Goal: Information Seeking & Learning: Understand process/instructions

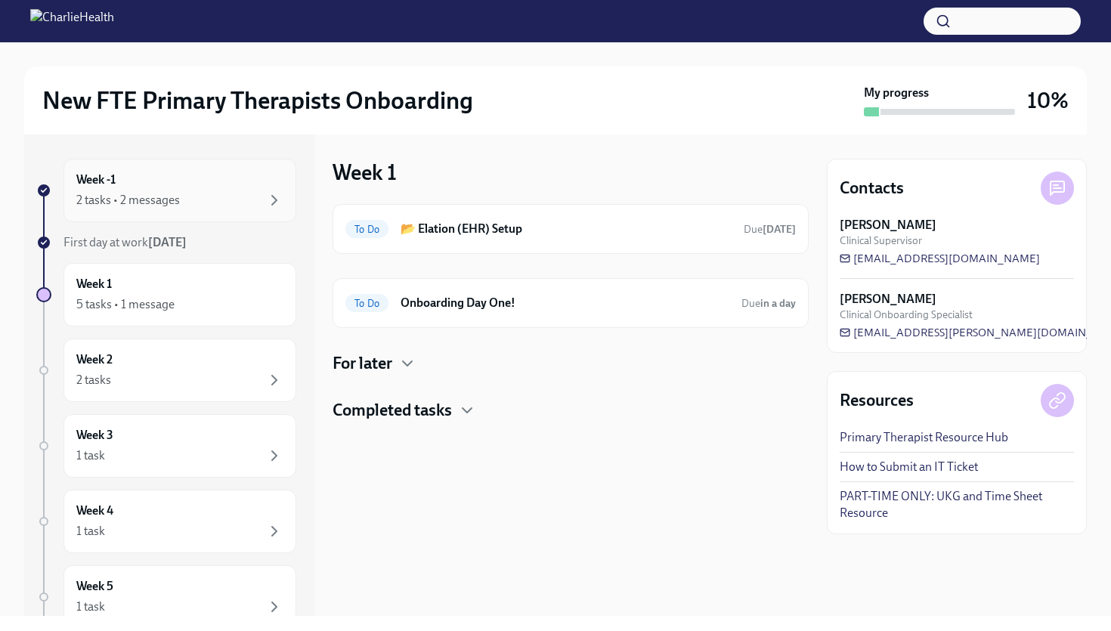
click at [141, 207] on div "2 tasks • 2 messages" at bounding box center [128, 200] width 104 height 17
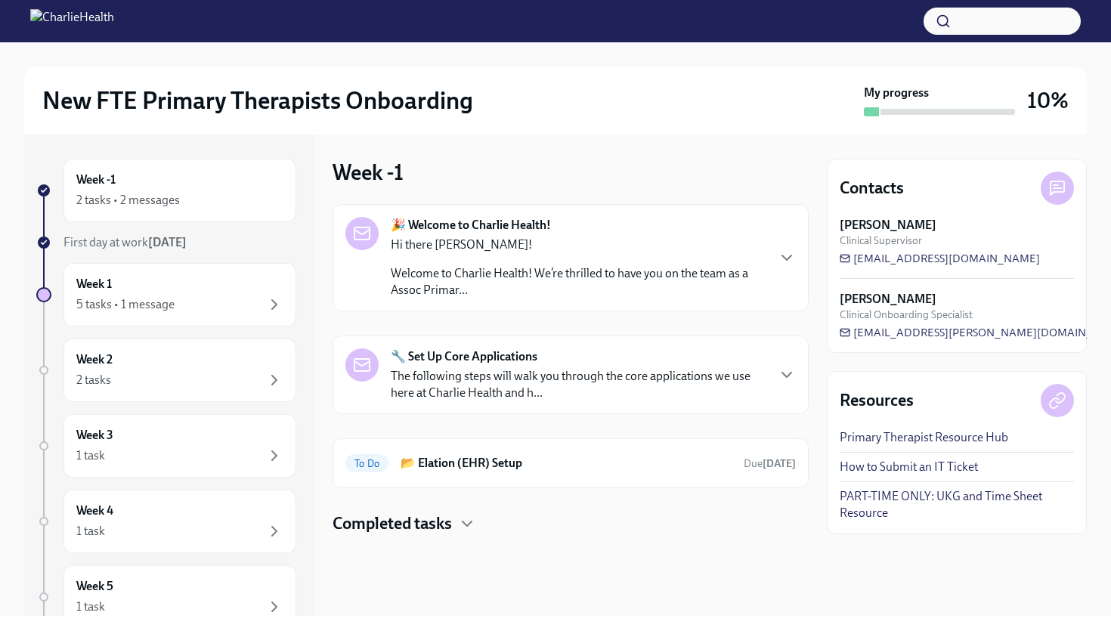
click at [436, 377] on p "The following steps will walk you through the core applications we use here at …" at bounding box center [578, 384] width 375 height 33
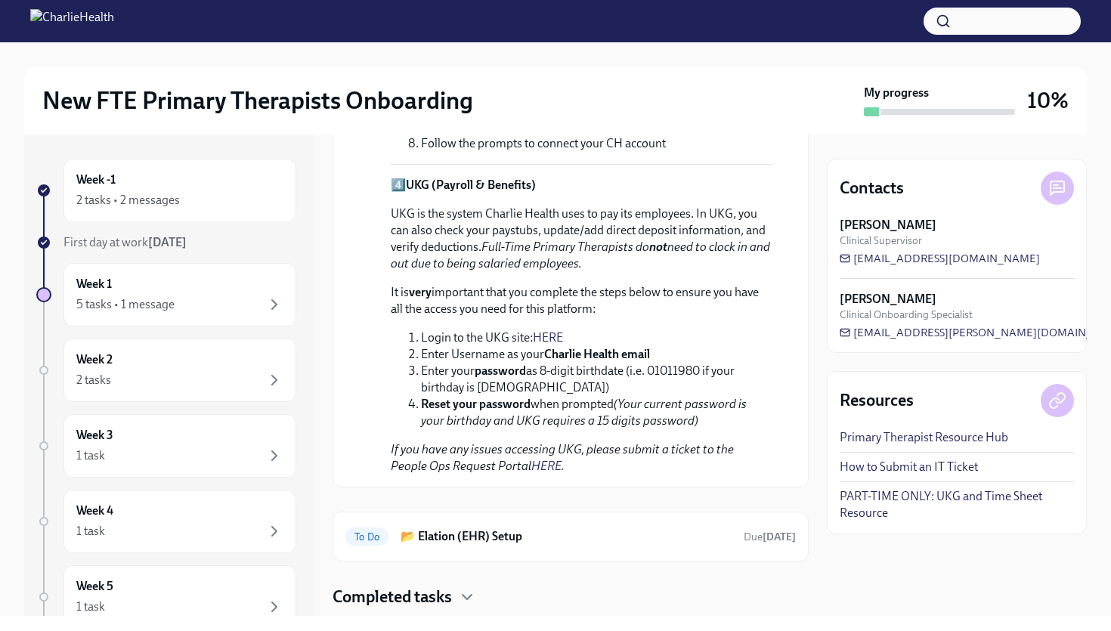
scroll to position [1079, 0]
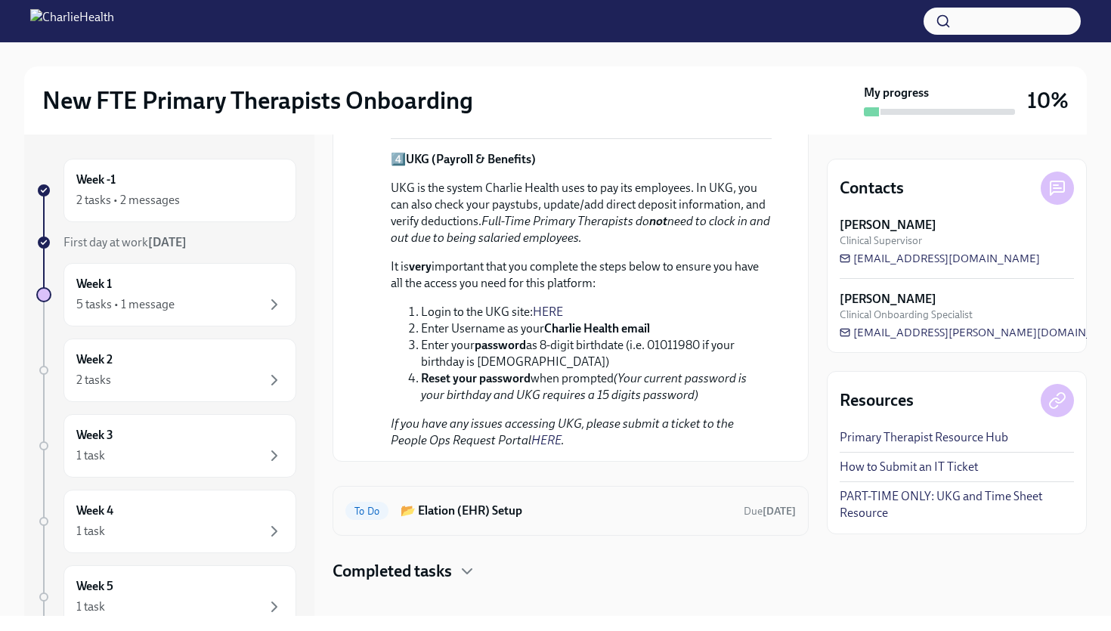
click at [448, 502] on h6 "📂 Elation (EHR) Setup" at bounding box center [566, 511] width 331 height 17
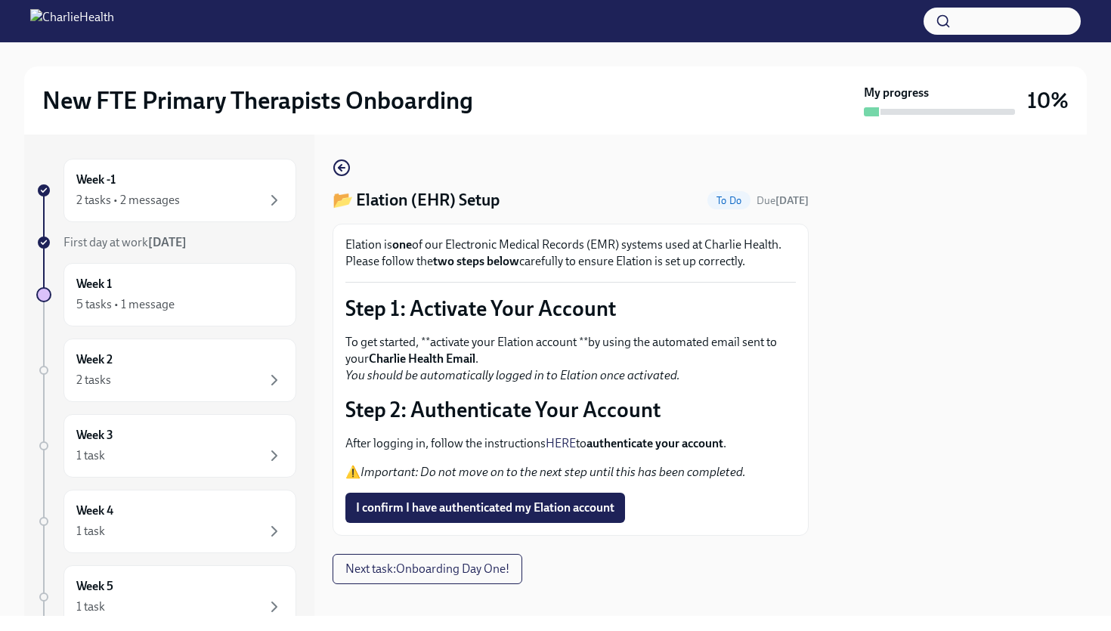
scroll to position [17, 0]
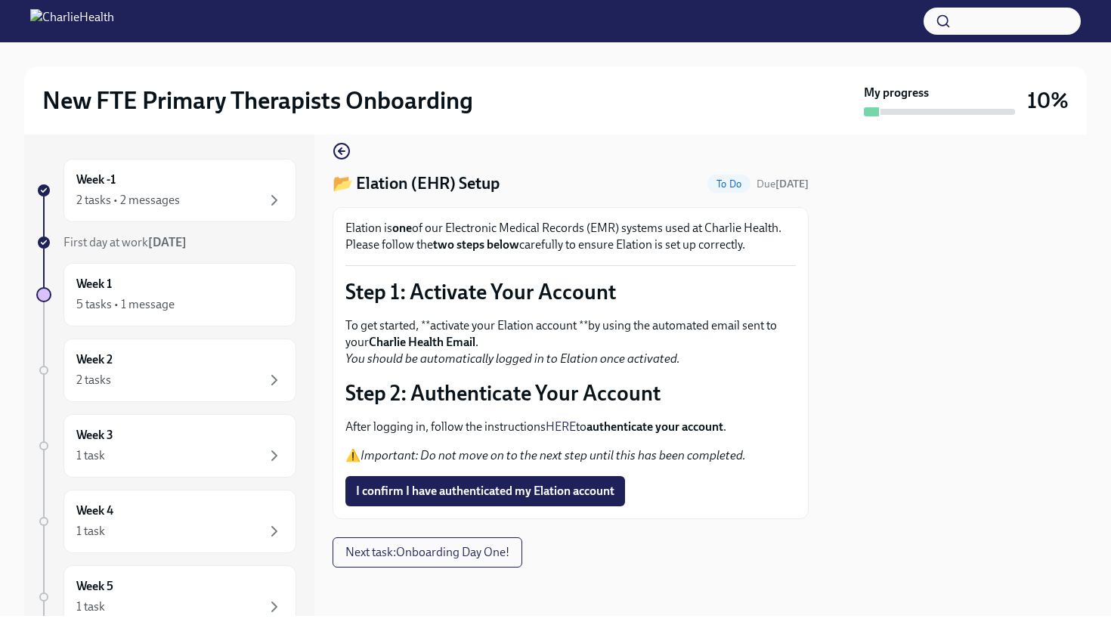
click at [568, 428] on link "HERE" at bounding box center [561, 427] width 30 height 14
click at [165, 200] on div "2 tasks • 2 messages" at bounding box center [128, 200] width 104 height 17
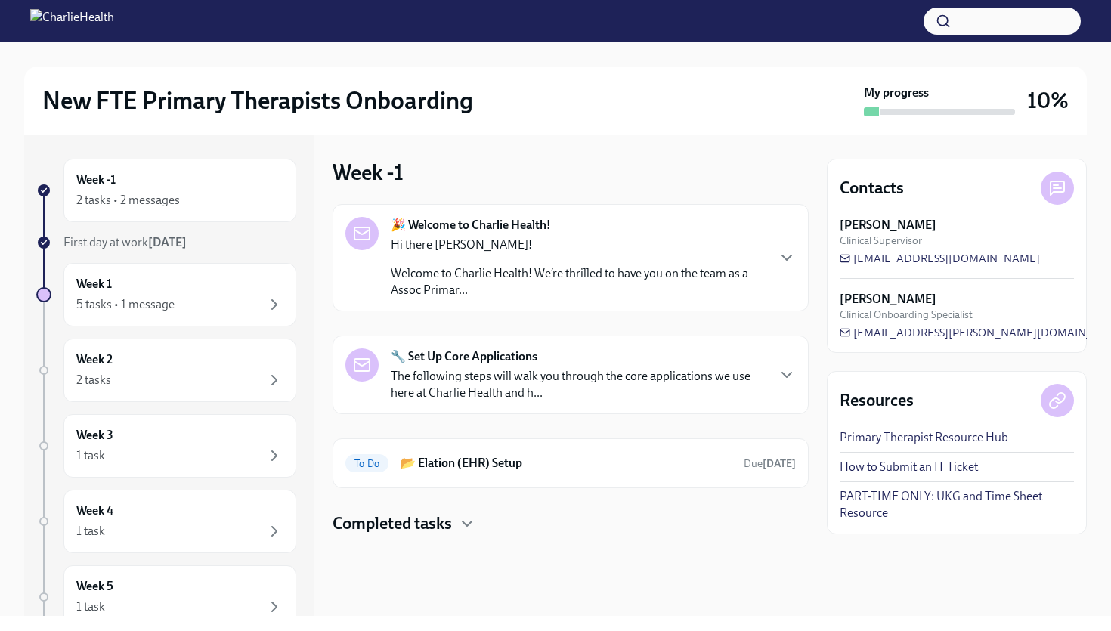
click at [535, 265] on div "Hi there Sarah! Welcome to Charlie Health! We’re thrilled to have you on the te…" at bounding box center [578, 268] width 375 height 62
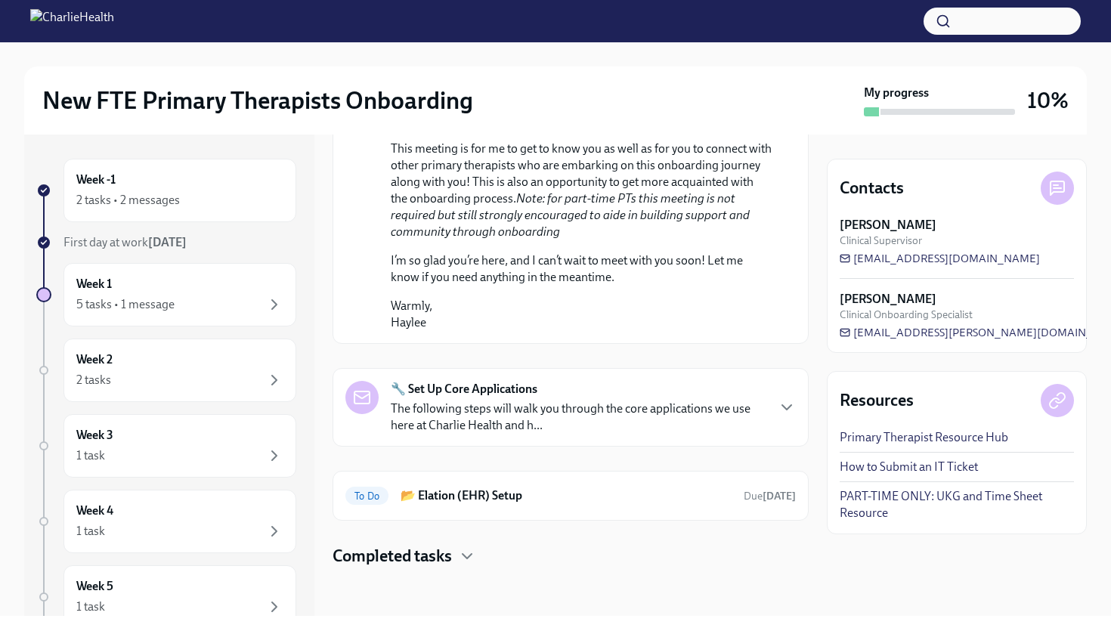
scroll to position [906, 0]
click at [543, 413] on p "The following steps will walk you through the core applications we use here at …" at bounding box center [578, 417] width 375 height 33
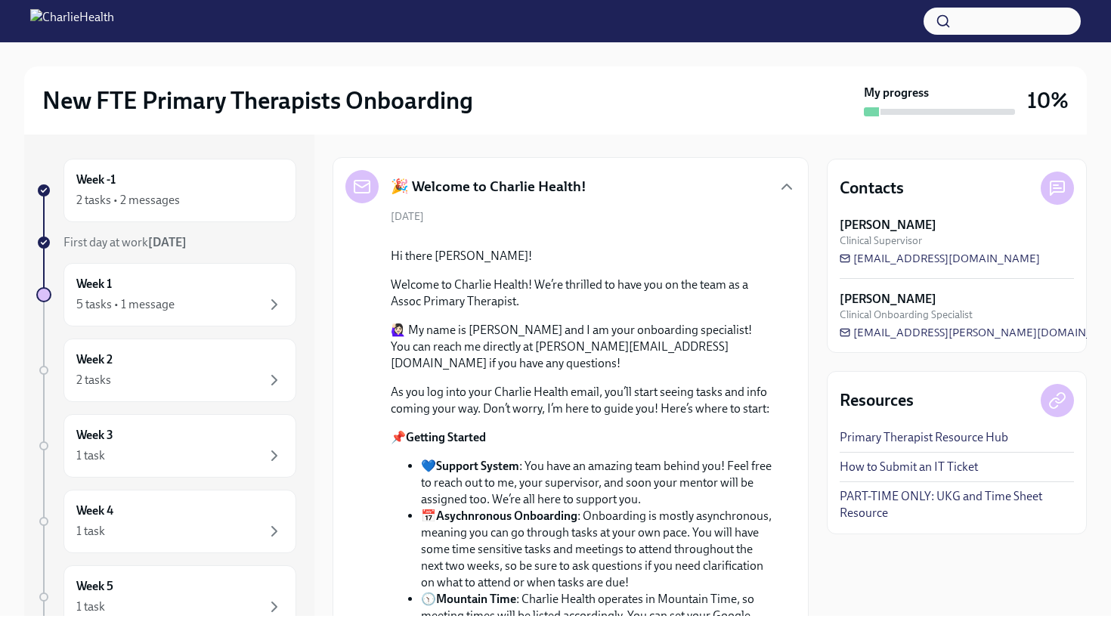
scroll to position [0, 0]
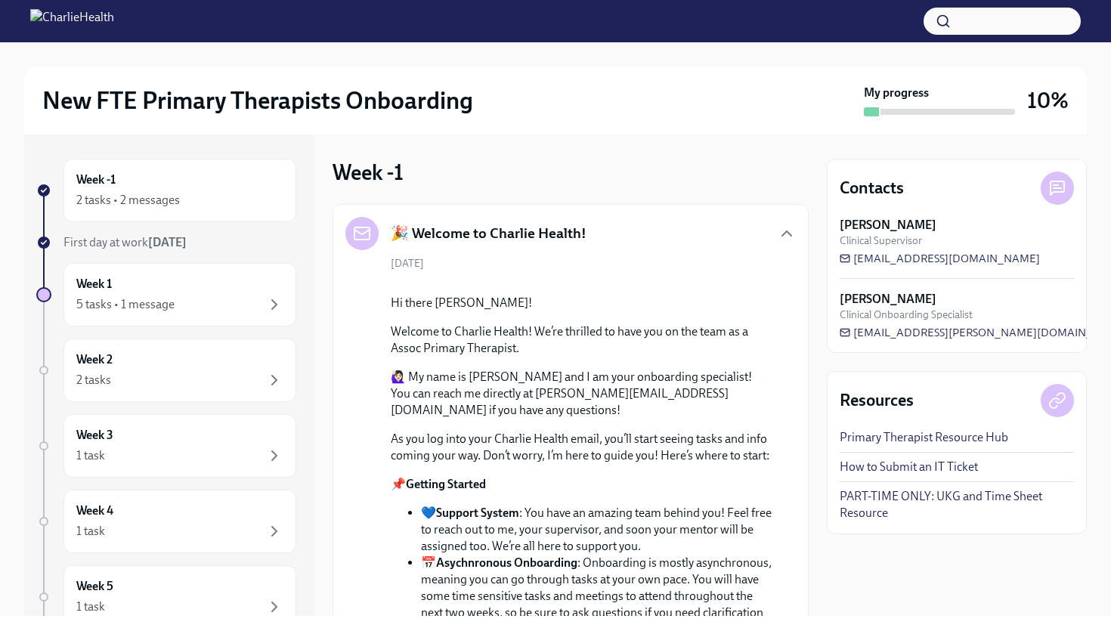
click at [911, 465] on link "How to Submit an IT Ticket" at bounding box center [909, 467] width 138 height 17
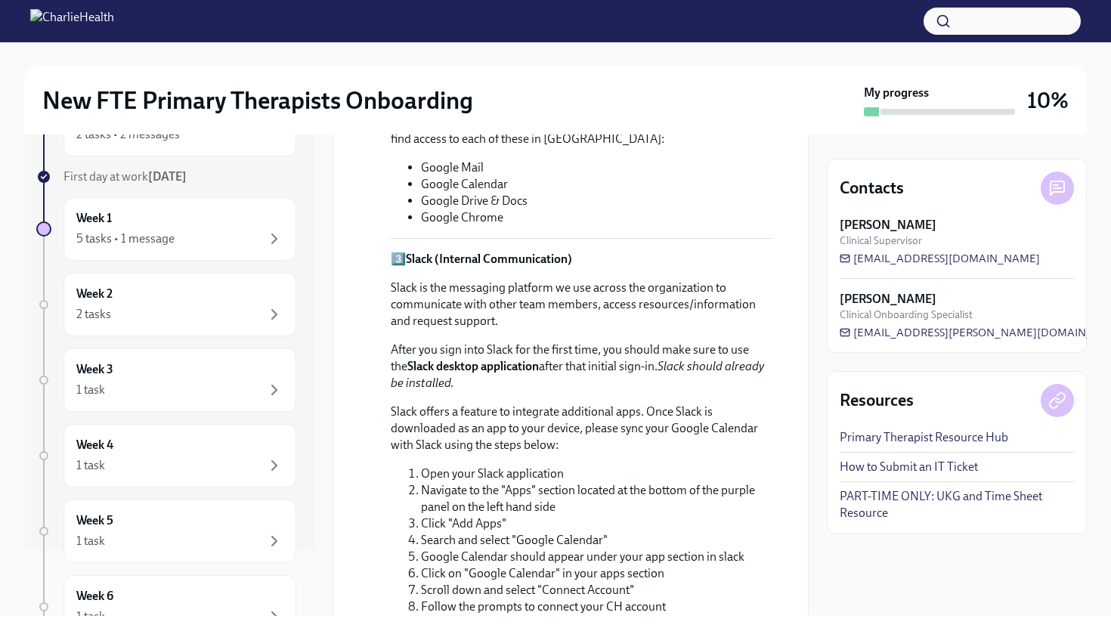
scroll to position [1420, 0]
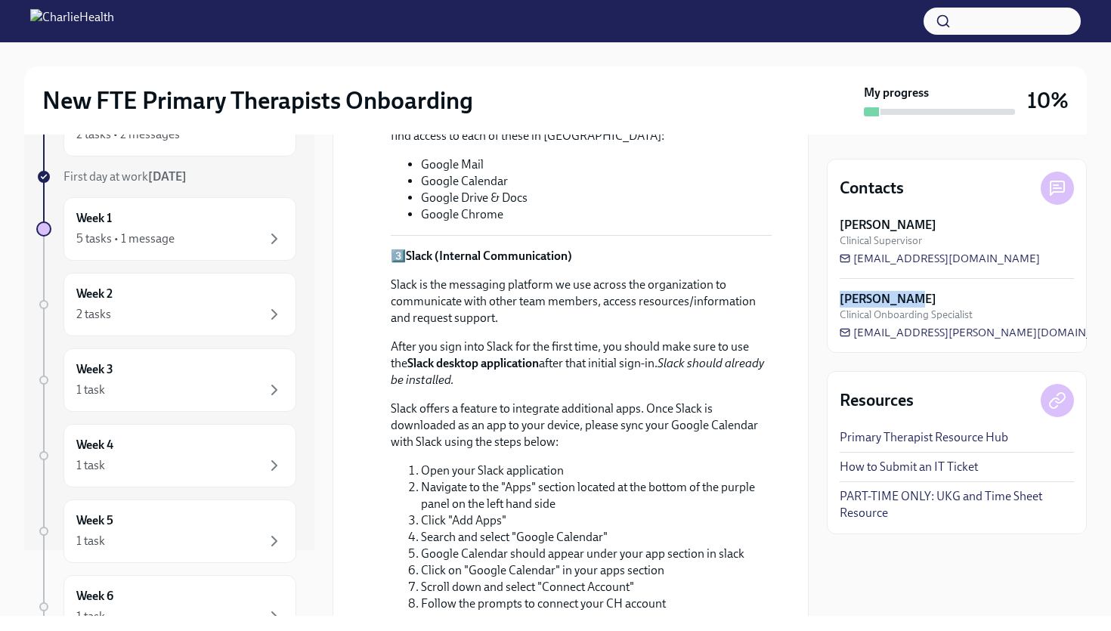
drag, startPoint x: 842, startPoint y: 303, endPoint x: 903, endPoint y: 300, distance: 61.3
click at [903, 300] on strong "[PERSON_NAME]" at bounding box center [888, 299] width 97 height 17
copy strong "[PERSON_NAME]"
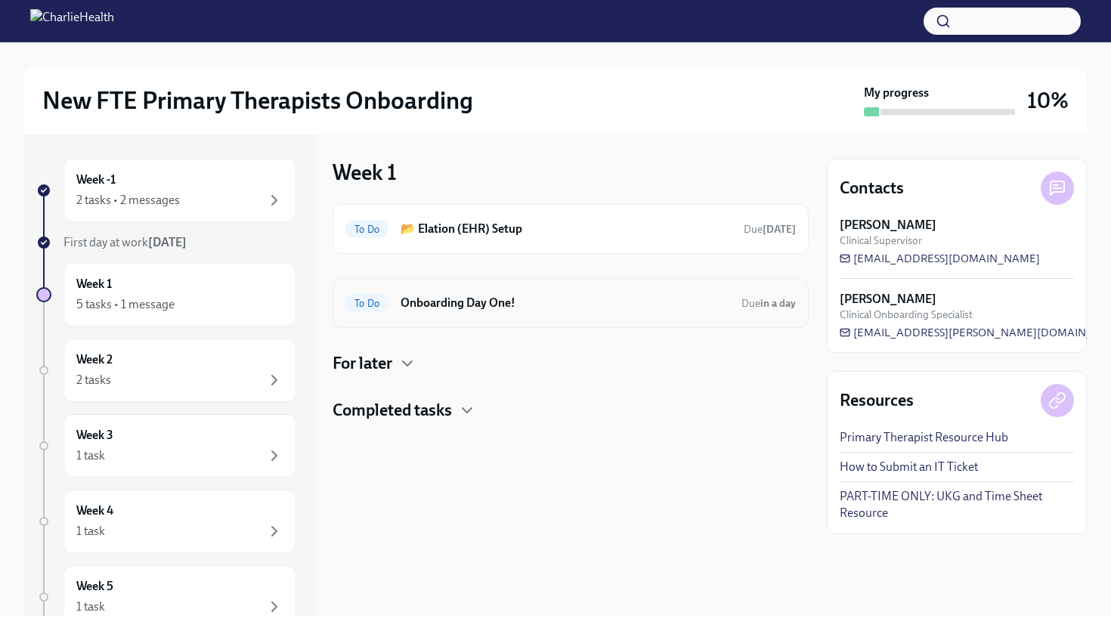
click at [454, 304] on h6 "Onboarding Day One!" at bounding box center [565, 303] width 329 height 17
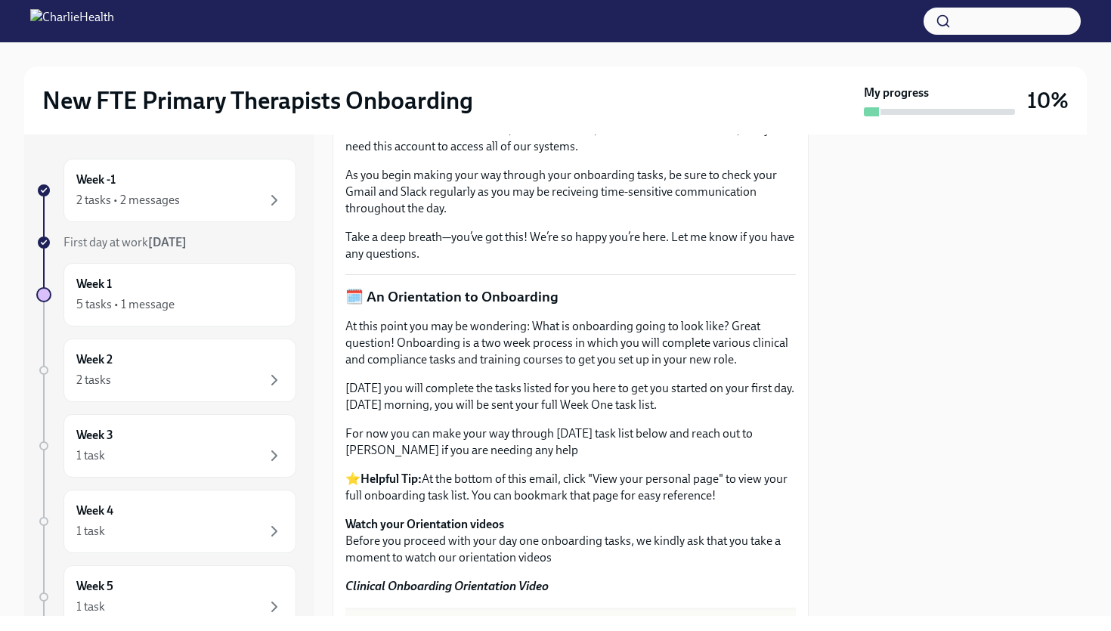
scroll to position [562, 0]
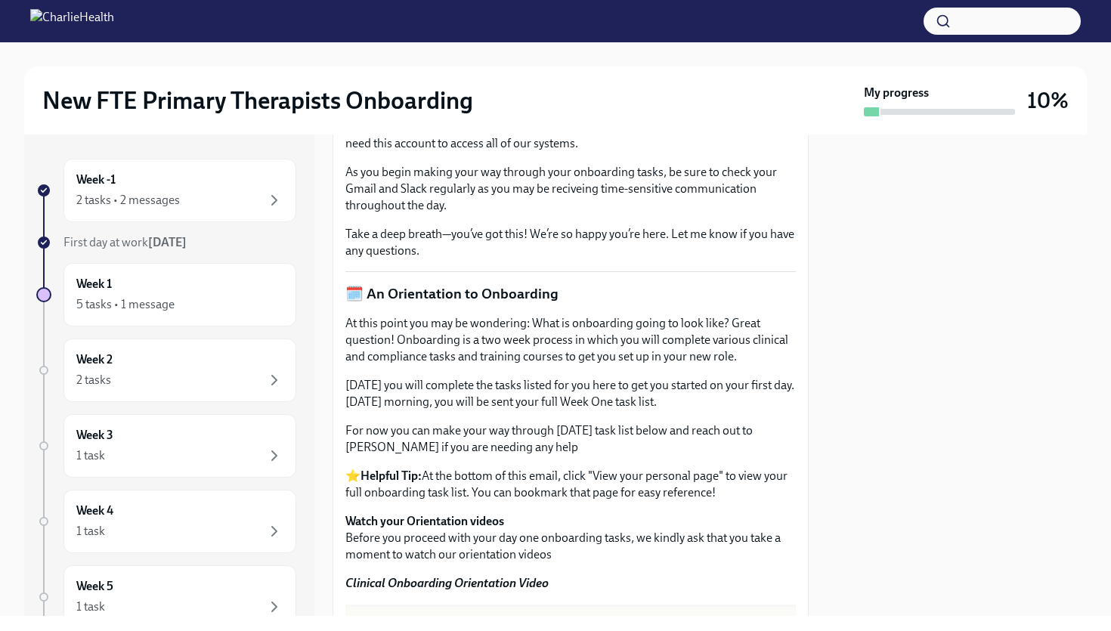
drag, startPoint x: 350, startPoint y: 328, endPoint x: 522, endPoint y: 328, distance: 172.4
click at [522, 152] on p "From here on out, please use your Charlie Health email ([PERSON_NAME][EMAIL_ADD…" at bounding box center [570, 118] width 451 height 67
copy p "[PERSON_NAME][EMAIL_ADDRESS][PERSON_NAME][DOMAIN_NAME]"
click at [487, 152] on p "From here on out, please use your Charlie Health email ([PERSON_NAME][EMAIL_ADD…" at bounding box center [570, 118] width 451 height 67
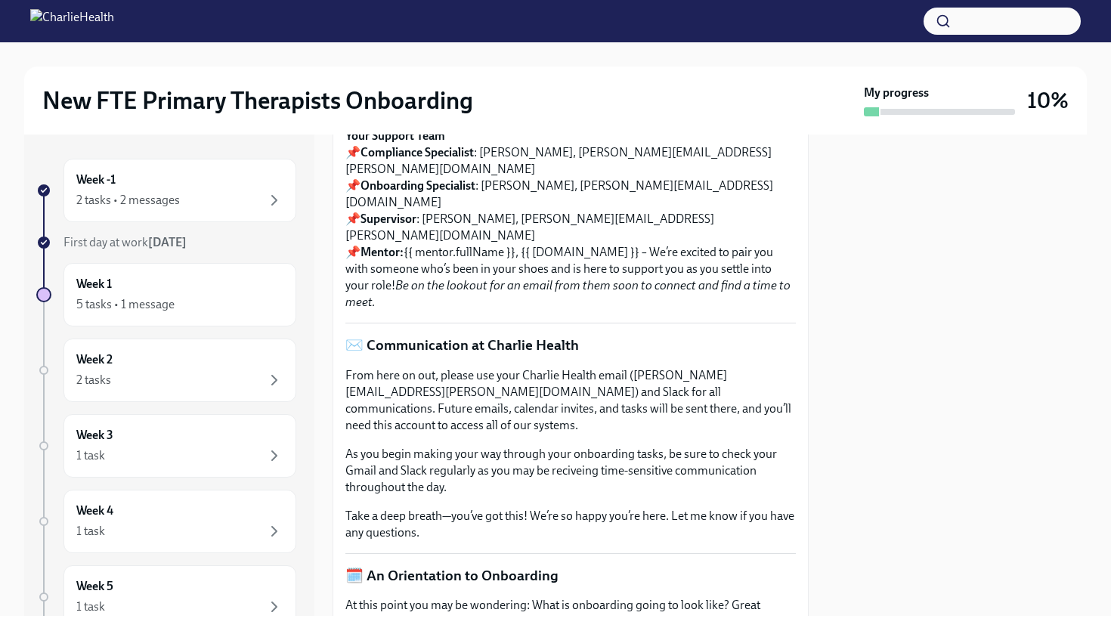
scroll to position [271, 0]
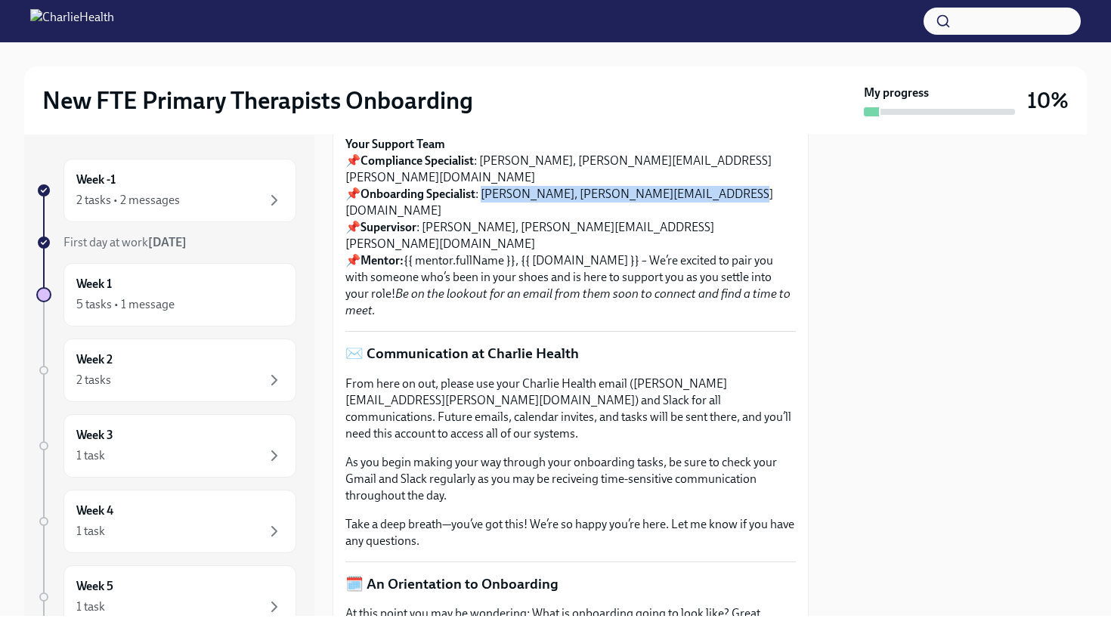
drag, startPoint x: 483, startPoint y: 461, endPoint x: 717, endPoint y: 457, distance: 233.6
click at [717, 319] on p "Your Support Team 📌 Compliance Specialist : [PERSON_NAME], [PERSON_NAME][EMAIL_…" at bounding box center [570, 227] width 451 height 183
copy p "[PERSON_NAME], [PERSON_NAME][EMAIL_ADDRESS][DOMAIN_NAME]"
drag, startPoint x: 482, startPoint y: 444, endPoint x: 578, endPoint y: 445, distance: 96.0
click at [578, 319] on p "Your Support Team 📌 Compliance Specialist : [PERSON_NAME], [PERSON_NAME][EMAIL_…" at bounding box center [570, 227] width 451 height 183
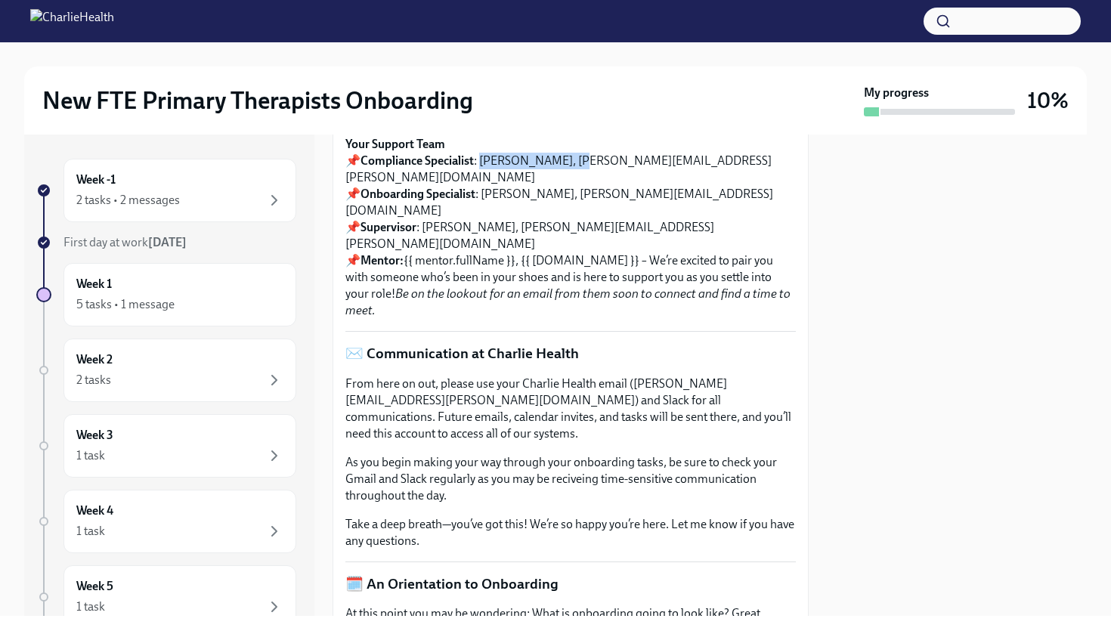
copy p "[PERSON_NAME]"
drag, startPoint x: 423, startPoint y: 478, endPoint x: 491, endPoint y: 479, distance: 68.0
click at [491, 319] on p "Your Support Team 📌 Compliance Specialist : [PERSON_NAME], [PERSON_NAME][EMAIL_…" at bounding box center [570, 227] width 451 height 183
copy p "[PERSON_NAME]"
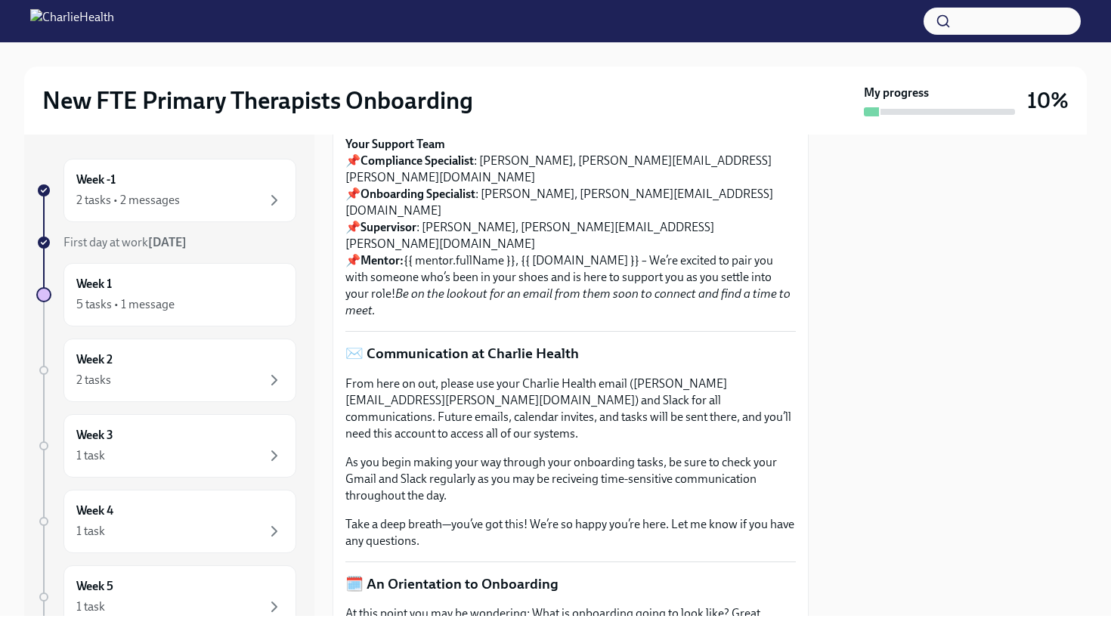
click at [324, 461] on div "Week -1 2 tasks • 2 messages First day at work [DATE] Week 1 5 tasks • 1 messag…" at bounding box center [555, 376] width 1063 height 482
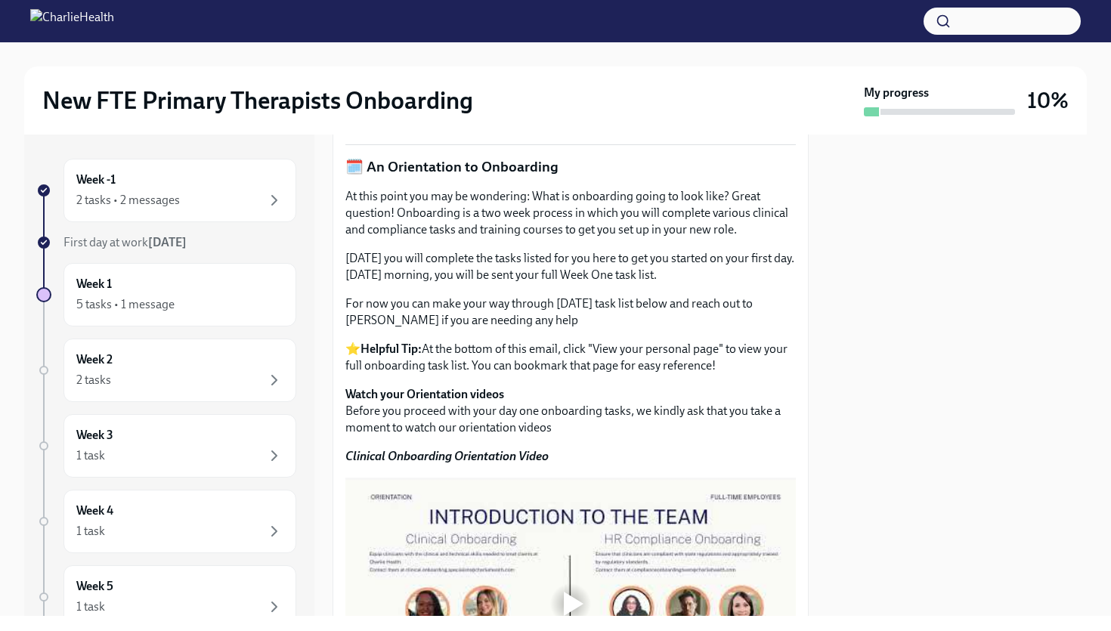
scroll to position [691, 0]
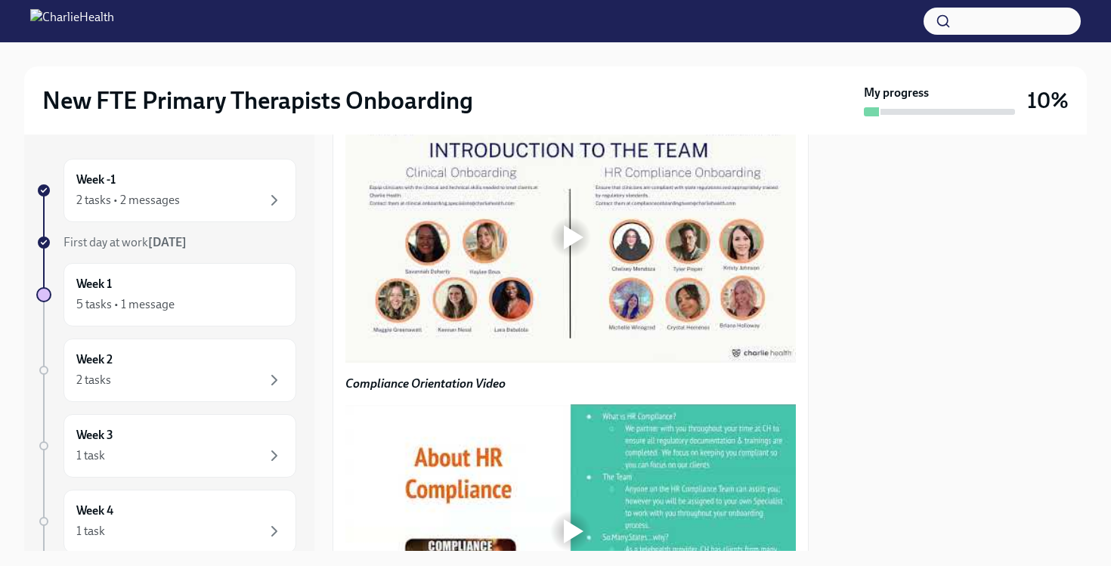
scroll to position [1166, 0]
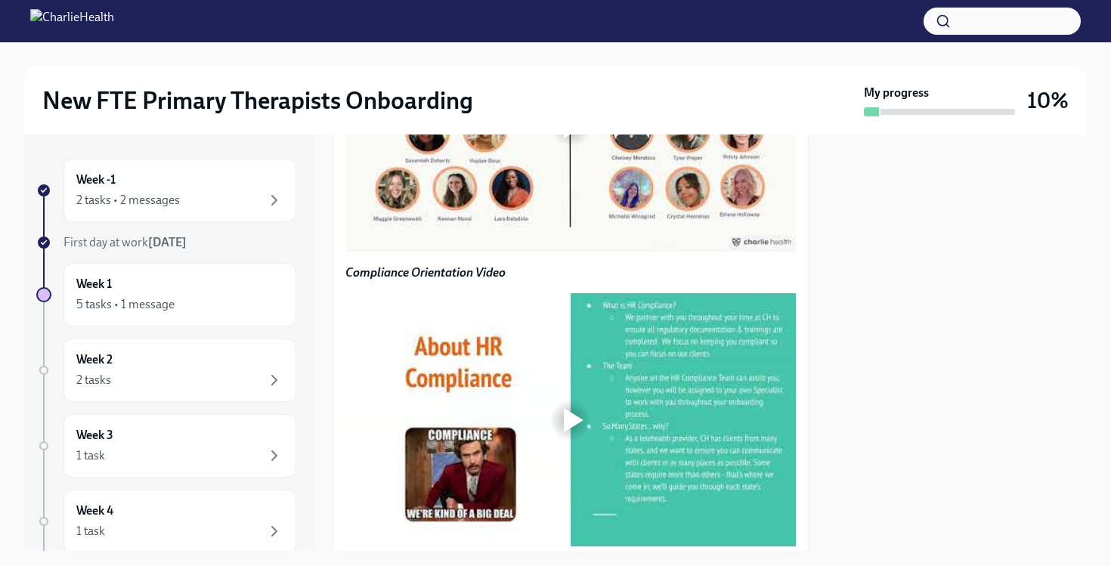
click at [573, 138] on div at bounding box center [574, 126] width 20 height 24
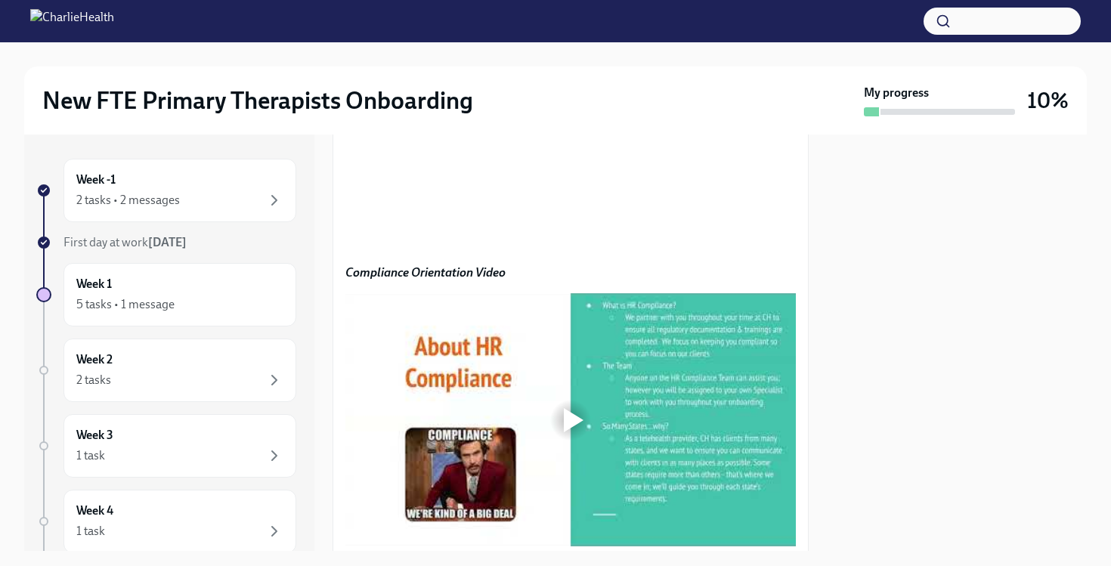
click at [874, 394] on div at bounding box center [957, 343] width 260 height 417
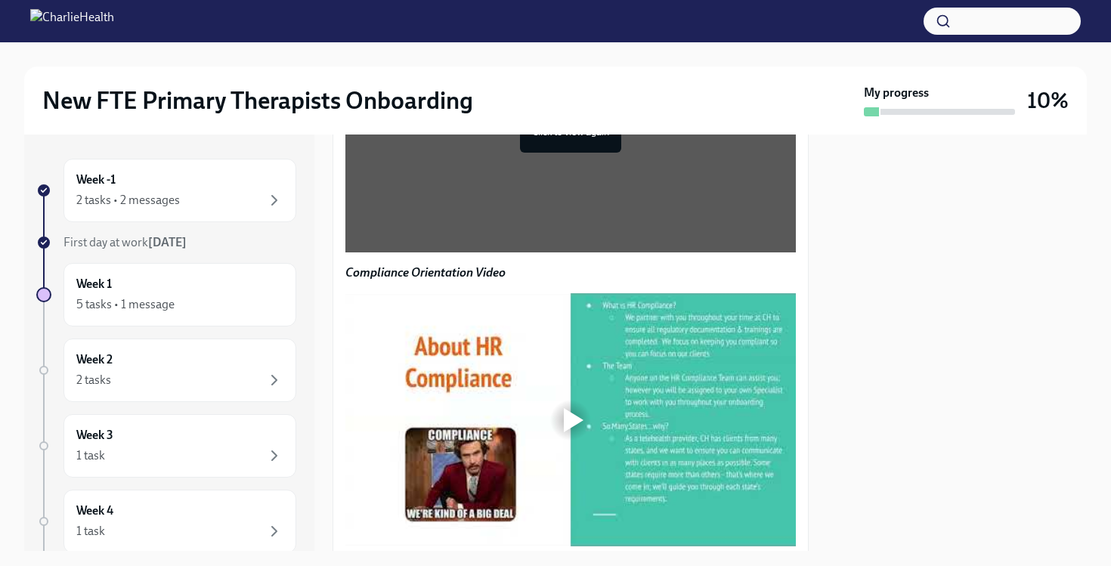
click at [852, 249] on div at bounding box center [957, 343] width 260 height 417
click at [594, 184] on div "Welcome to the Team!!! 🎉 Hi Sarah, Happy first day! We’re so excited to have yo…" at bounding box center [570, 134] width 451 height 2129
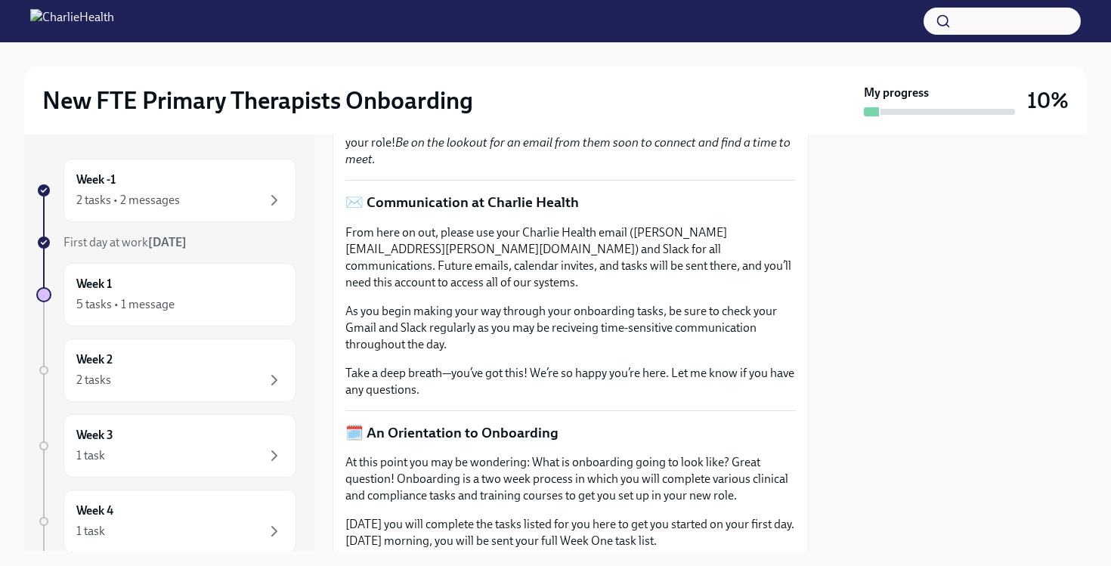
scroll to position [405, 0]
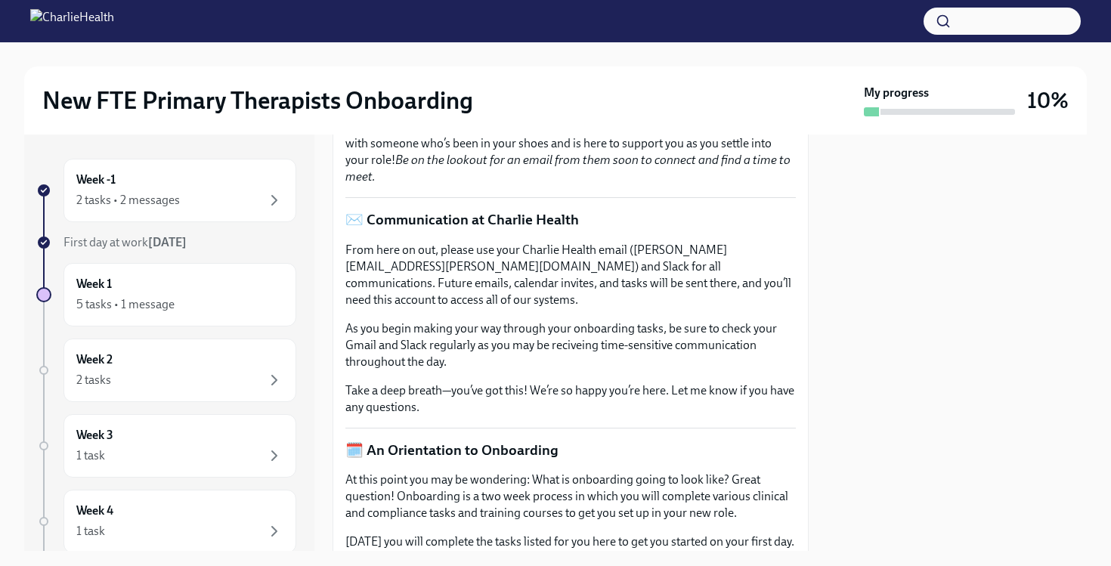
drag, startPoint x: 483, startPoint y: 327, endPoint x: 547, endPoint y: 325, distance: 63.5
click at [547, 185] on p "Your Support Team 📌 Compliance Specialist : [PERSON_NAME], [PERSON_NAME][EMAIL_…" at bounding box center [570, 93] width 451 height 183
click at [643, 185] on p "Your Support Team 📌 Compliance Specialist : [PERSON_NAME], [PERSON_NAME][EMAIL_…" at bounding box center [570, 93] width 451 height 183
drag, startPoint x: 552, startPoint y: 327, endPoint x: 717, endPoint y: 327, distance: 164.8
click at [717, 185] on p "Your Support Team 📌 Compliance Specialist : [PERSON_NAME], [PERSON_NAME][EMAIL_…" at bounding box center [570, 93] width 451 height 183
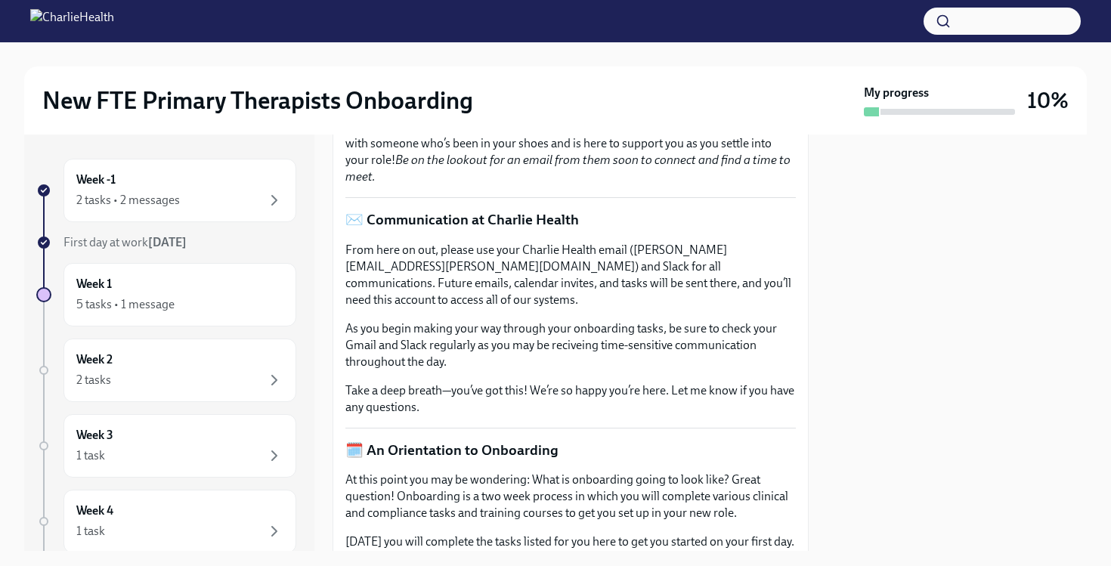
copy p "[EMAIL_ADDRESS][PERSON_NAME][DOMAIN_NAME]"
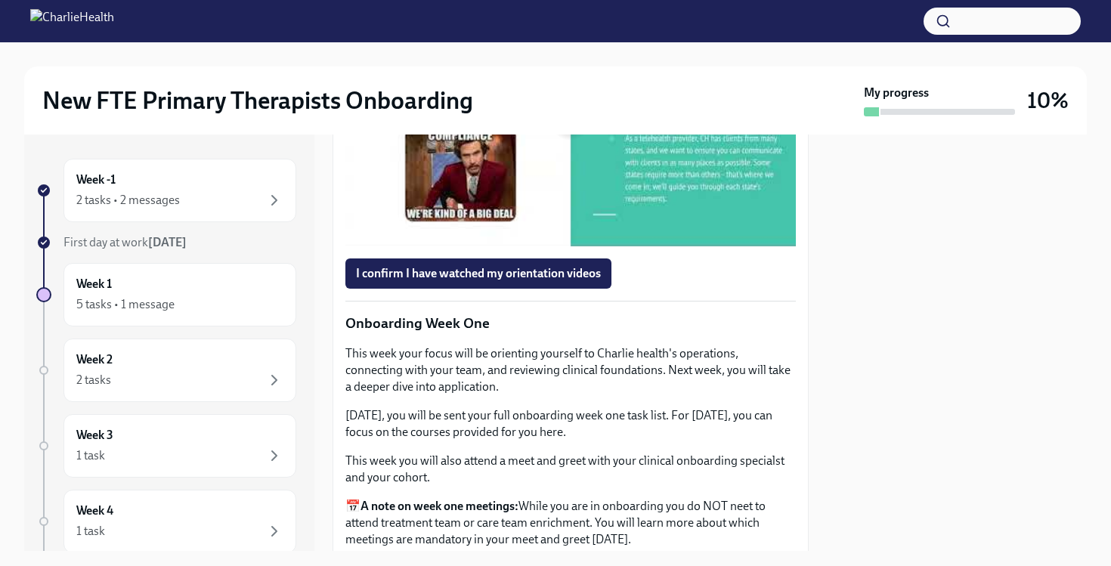
scroll to position [1511, 0]
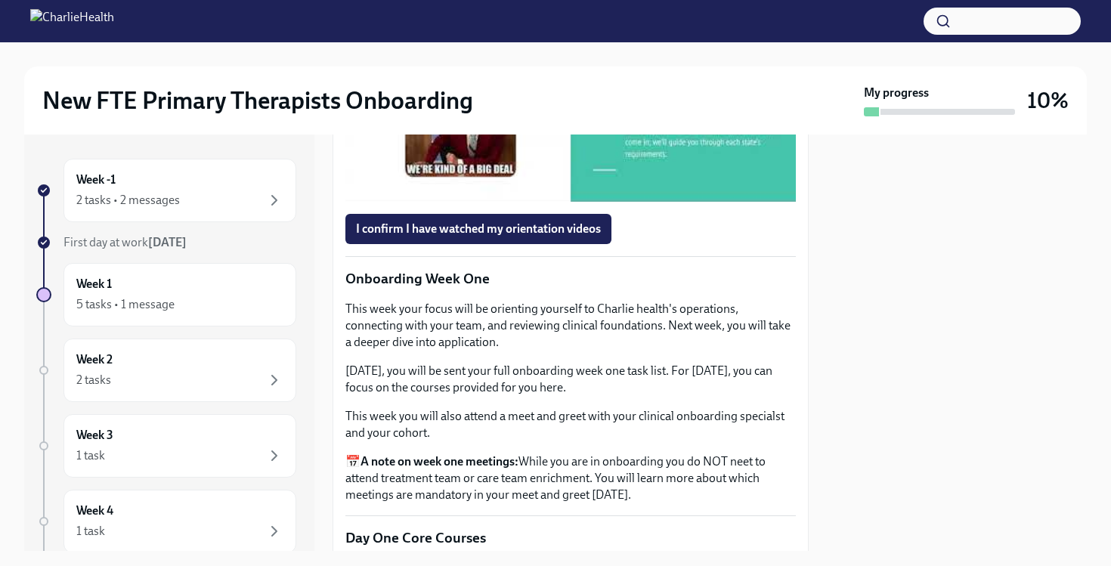
click at [576, 88] on div at bounding box center [574, 75] width 20 height 24
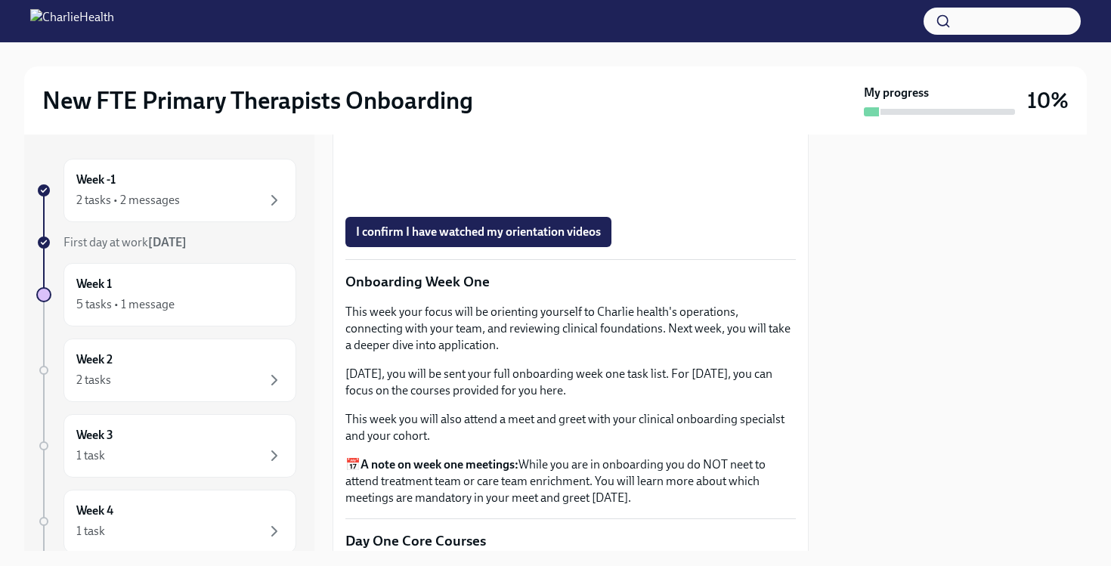
scroll to position [1510, 0]
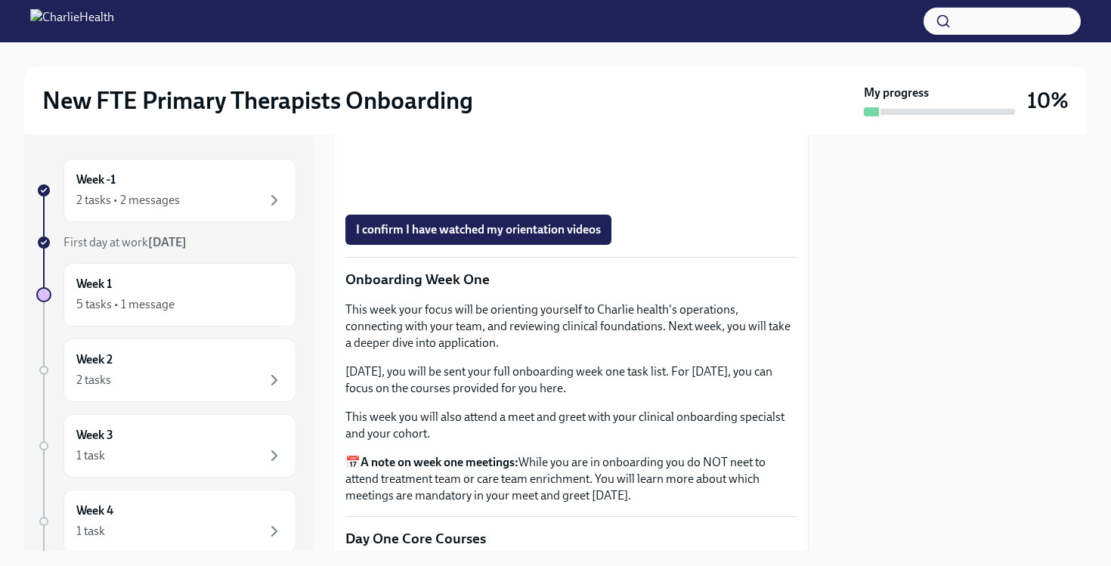
click at [900, 350] on div at bounding box center [957, 343] width 260 height 417
click at [924, 370] on div at bounding box center [957, 343] width 260 height 417
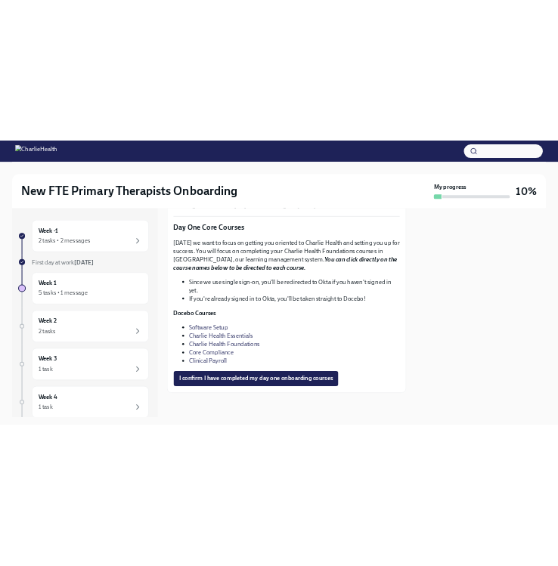
scroll to position [2093, 0]
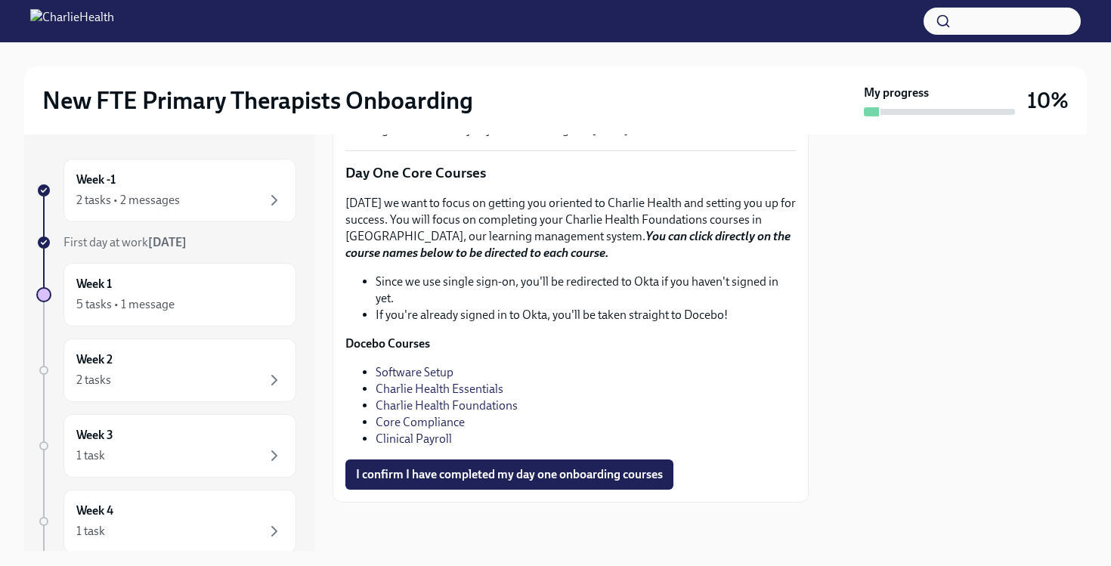
click at [410, 373] on link "Software Setup" at bounding box center [415, 372] width 78 height 14
